Goal: Task Accomplishment & Management: Complete application form

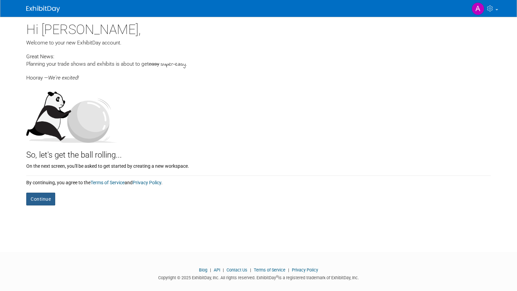
click at [47, 196] on button "Continue" at bounding box center [40, 199] width 29 height 13
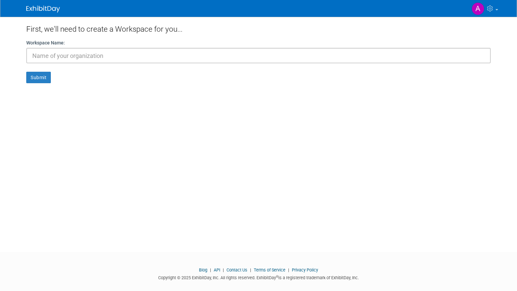
click at [38, 63] on input "text" at bounding box center [258, 55] width 465 height 15
click at [41, 57] on input "text" at bounding box center [258, 55] width 465 height 15
click at [35, 67] on form "Workspace Name: Submit" at bounding box center [258, 61] width 465 height 44
click at [35, 72] on button "Submit" at bounding box center [38, 77] width 25 height 11
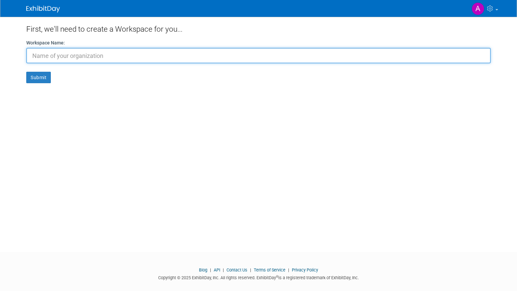
click at [36, 57] on input "text" at bounding box center [258, 55] width 465 height 15
type input "Tik"
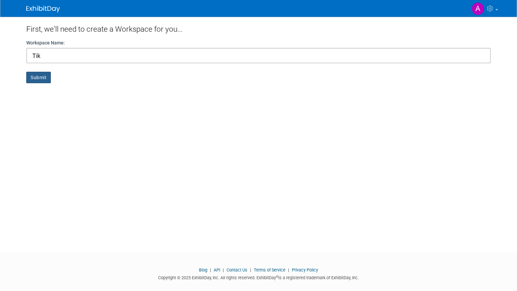
click at [37, 82] on button "Submit" at bounding box center [38, 77] width 25 height 11
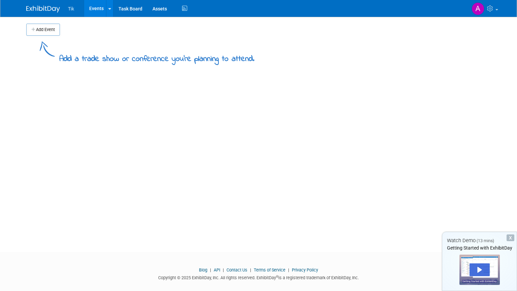
click at [509, 241] on div "X" at bounding box center [511, 237] width 8 height 7
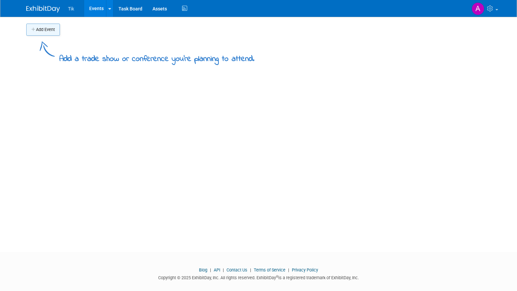
click at [26, 25] on button "Add Event" at bounding box center [43, 30] width 34 height 12
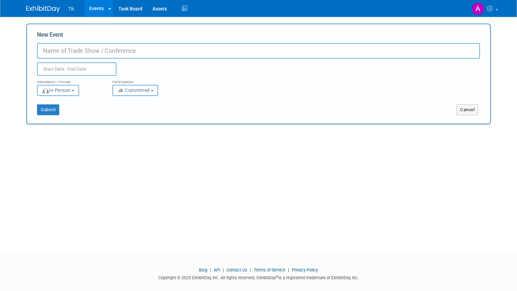
click at [65, 44] on input "New Event" at bounding box center [258, 50] width 443 height 15
type input "[PERSON_NAME] .[PERSON_NAME]"
click at [44, 64] on input "text" at bounding box center [76, 68] width 79 height 13
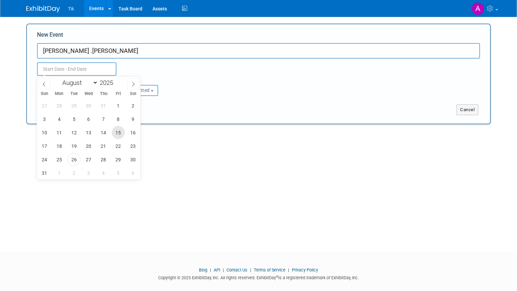
click at [121, 132] on span "15" at bounding box center [118, 132] width 13 height 13
type input "Aug 15, 2025 to Aug 15, 2025"
click at [172, 149] on div "Add Event Add a trade show or conference you're planning to attend. New Event A…" at bounding box center [258, 128] width 475 height 223
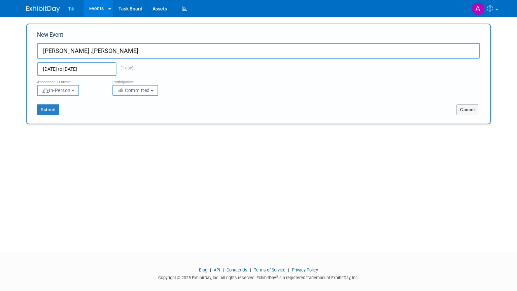
click at [136, 93] on button "Committed" at bounding box center [135, 90] width 46 height 11
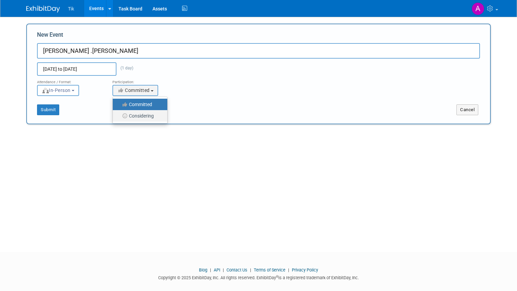
click at [129, 111] on label "Considering" at bounding box center [138, 115] width 44 height 9
click at [119, 114] on input "Considering" at bounding box center [116, 116] width 4 height 4
select select "2"
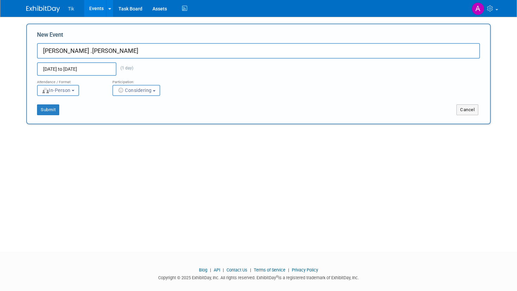
click at [77, 88] on button "In-Person" at bounding box center [58, 90] width 42 height 11
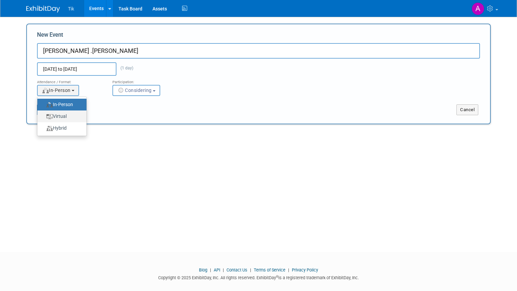
click at [62, 114] on label "Virtual" at bounding box center [60, 116] width 39 height 9
click at [43, 114] on input "Virtual" at bounding box center [41, 116] width 4 height 4
select select "2"
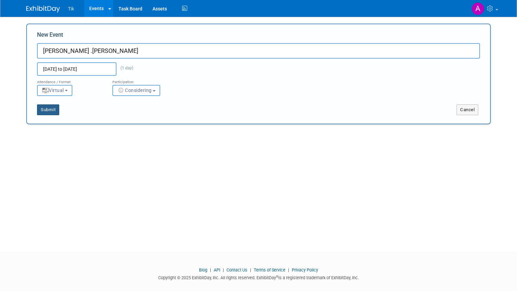
click at [43, 110] on button "Submit" at bounding box center [48, 109] width 22 height 11
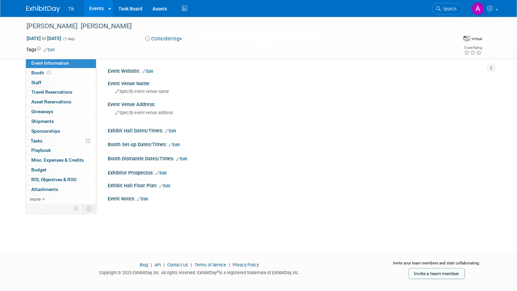
scroll to position [8, 0]
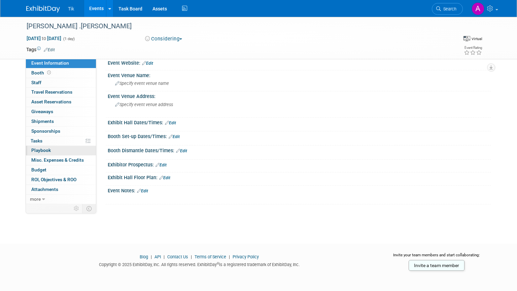
click at [53, 148] on link "0 Playbook 0" at bounding box center [61, 150] width 70 height 9
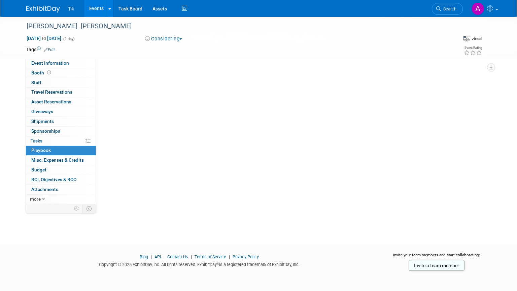
scroll to position [0, 0]
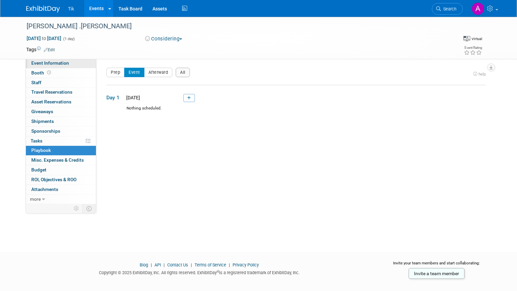
click at [60, 65] on span "Event Information" at bounding box center [50, 62] width 38 height 5
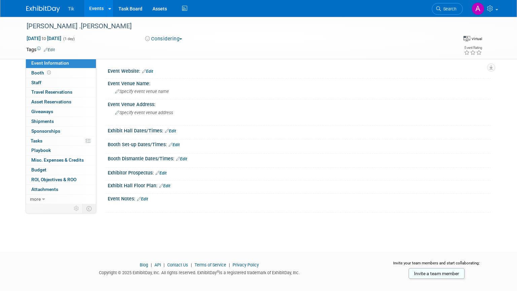
click at [293, 185] on div "Exhibit Hall Floor Plan: Edit" at bounding box center [299, 184] width 383 height 9
click at [432, 274] on link "Invite a team member" at bounding box center [437, 273] width 56 height 11
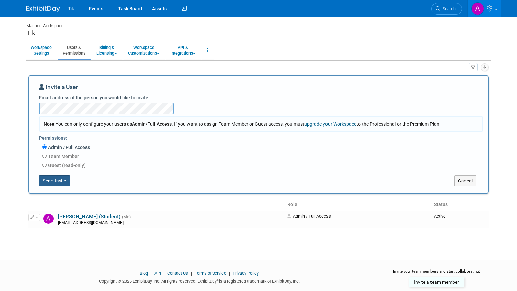
click at [58, 181] on button "Send Invite" at bounding box center [54, 180] width 31 height 11
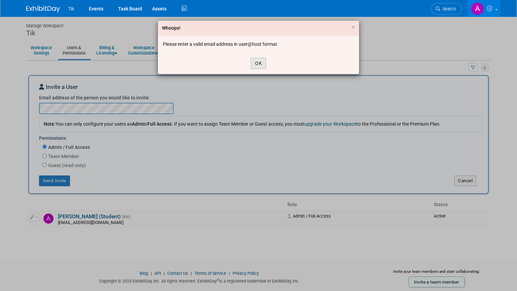
click at [259, 65] on button "OK" at bounding box center [258, 63] width 15 height 11
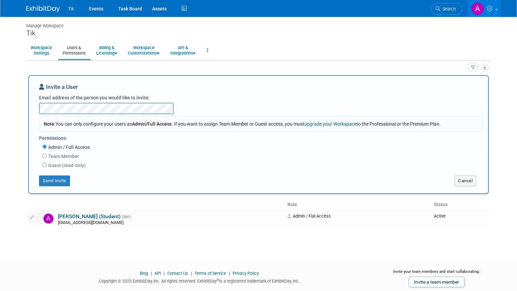
scroll to position [17, 0]
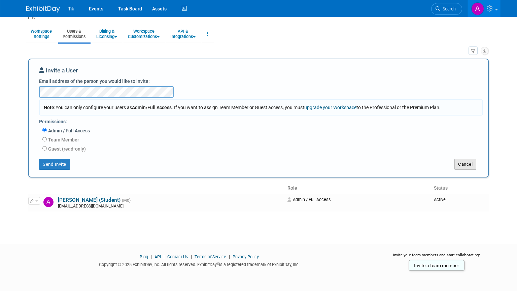
click at [472, 165] on button "Cancel" at bounding box center [465, 164] width 22 height 11
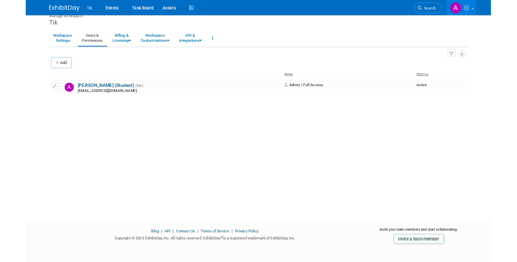
scroll to position [8, 0]
